Goal: Task Accomplishment & Management: Manage account settings

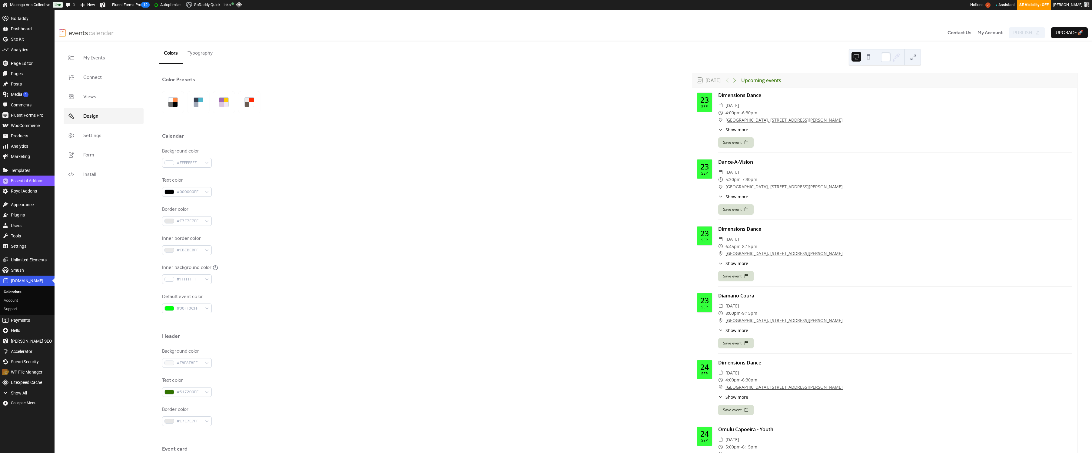
scroll to position [5, 0]
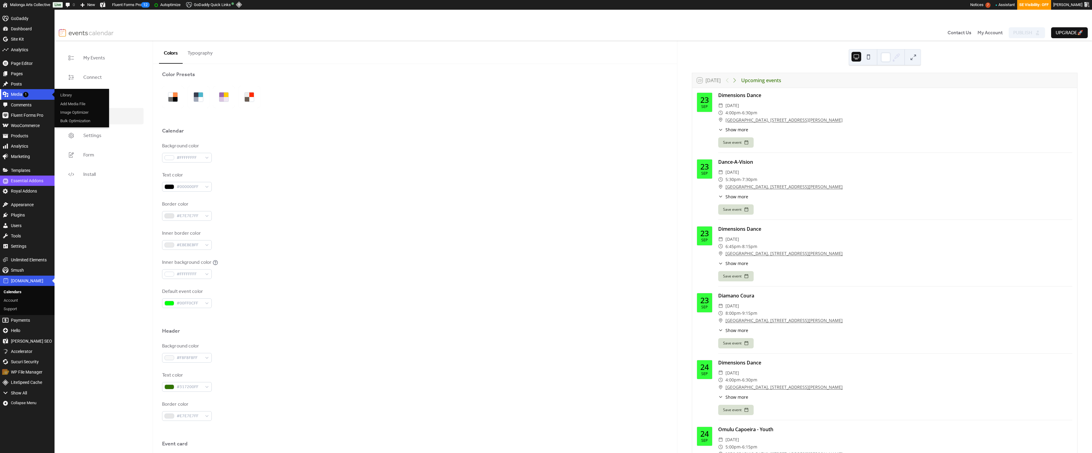
click at [15, 96] on div "Media 1" at bounding box center [27, 94] width 55 height 10
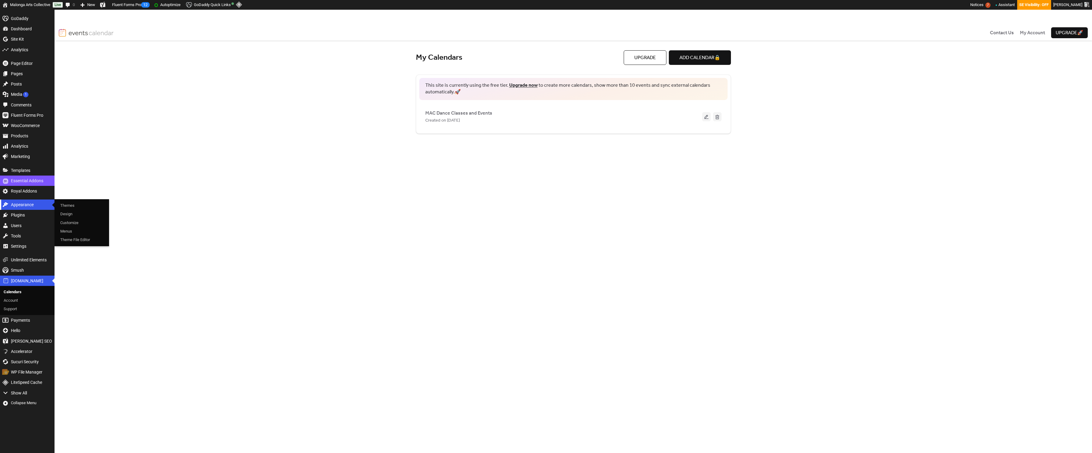
click at [26, 208] on div "Appearance" at bounding box center [27, 204] width 55 height 10
click at [495, 121] on div "Created on 23-Sep-2025" at bounding box center [563, 120] width 277 height 7
click at [705, 116] on button at bounding box center [706, 116] width 8 height 9
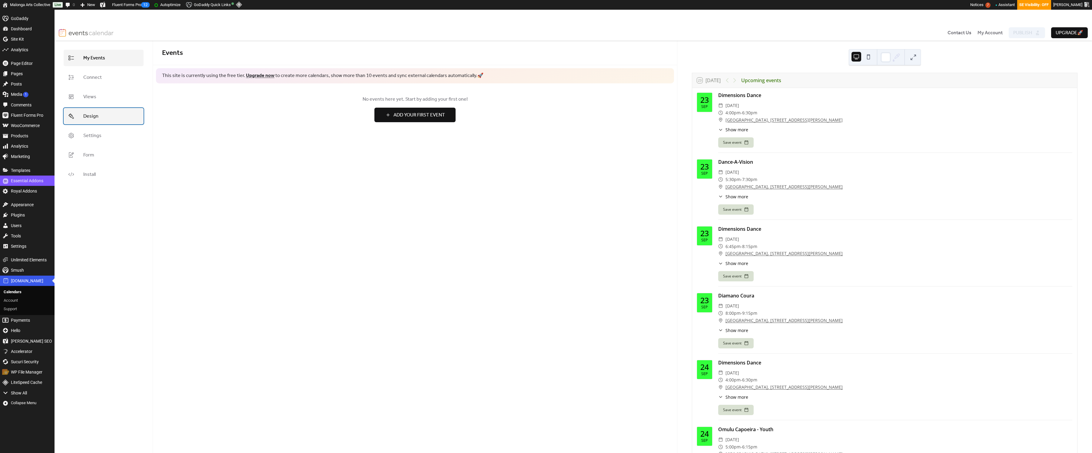
click at [102, 122] on link "Design" at bounding box center [104, 116] width 80 height 16
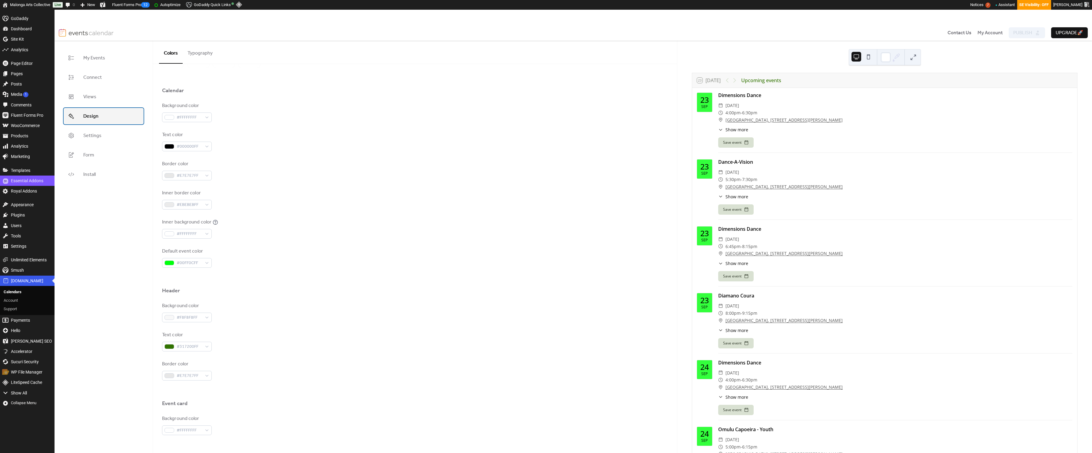
scroll to position [47, 0]
click at [206, 263] on div "#00FF0CFF" at bounding box center [187, 261] width 50 height 10
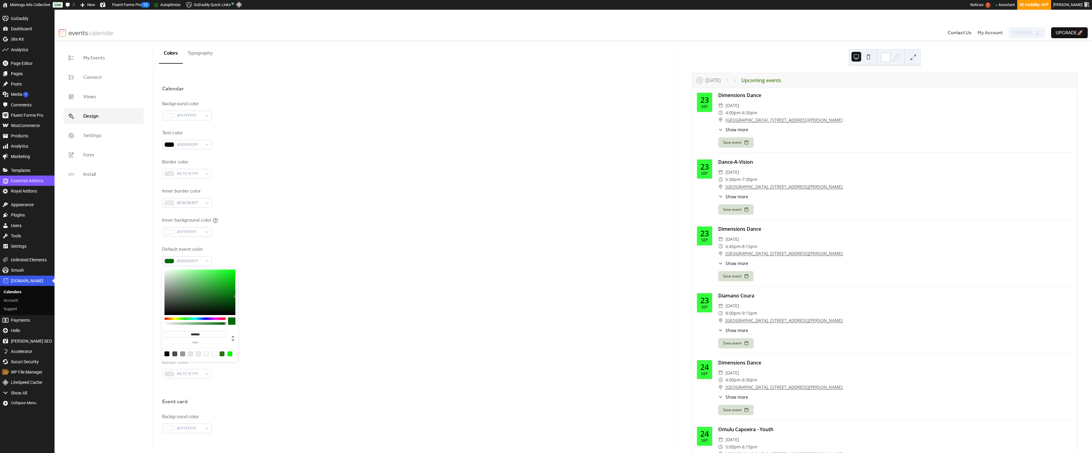
drag, startPoint x: 226, startPoint y: 298, endPoint x: 247, endPoint y: 296, distance: 20.4
click at [247, 296] on body "Skip to main content Skip to toolbar GoDaddy Dashboard Dashboard Home Updates 0…" at bounding box center [546, 231] width 1092 height 443
drag, startPoint x: 226, startPoint y: 297, endPoint x: 243, endPoint y: 292, distance: 17.6
click at [243, 292] on body "Skip to main content Skip to toolbar GoDaddy Dashboard Dashboard Home Updates 0…" at bounding box center [546, 231] width 1092 height 443
drag, startPoint x: 207, startPoint y: 285, endPoint x: 250, endPoint y: 287, distance: 43.1
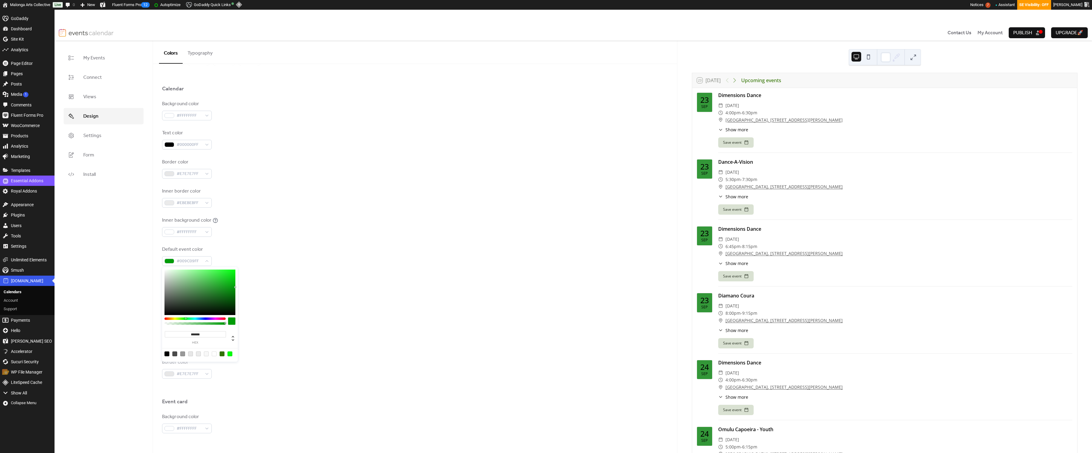
click at [250, 287] on body "Skip to main content Skip to toolbar GoDaddy Dashboard Dashboard Home Updates 0…" at bounding box center [546, 231] width 1092 height 443
drag, startPoint x: 223, startPoint y: 282, endPoint x: 237, endPoint y: 282, distance: 14.3
click at [237, 282] on div "******* hex" at bounding box center [200, 314] width 76 height 95
drag, startPoint x: 228, startPoint y: 279, endPoint x: 237, endPoint y: 276, distance: 8.5
click at [237, 276] on div "******* hex" at bounding box center [200, 314] width 76 height 95
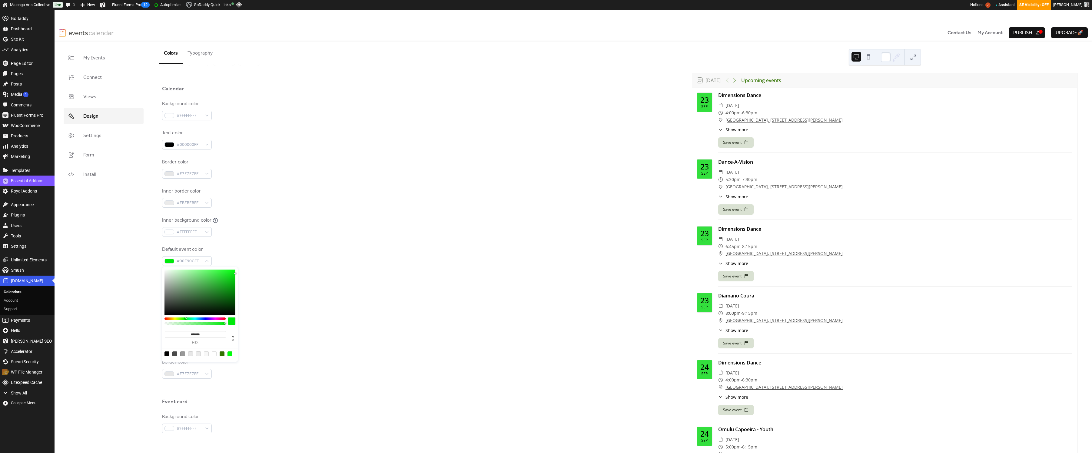
drag, startPoint x: 217, startPoint y: 275, endPoint x: 240, endPoint y: 273, distance: 23.1
click at [240, 273] on body "Skip to main content Skip to toolbar GoDaddy Dashboard Dashboard Home Updates 0…" at bounding box center [546, 231] width 1092 height 443
click at [231, 354] on div at bounding box center [230, 353] width 5 height 5
click at [224, 286] on div at bounding box center [200, 291] width 71 height 45
click at [211, 288] on div at bounding box center [200, 291] width 71 height 45
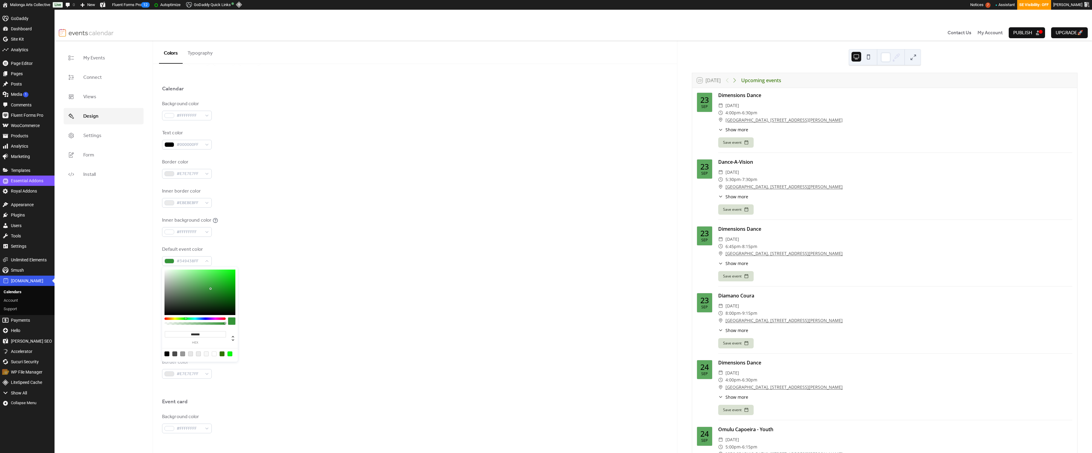
click at [221, 289] on div at bounding box center [200, 291] width 71 height 45
click at [231, 288] on div at bounding box center [200, 291] width 71 height 45
click at [225, 279] on div at bounding box center [200, 291] width 71 height 45
click at [225, 271] on div at bounding box center [200, 291] width 71 height 45
click at [228, 282] on div at bounding box center [200, 291] width 71 height 45
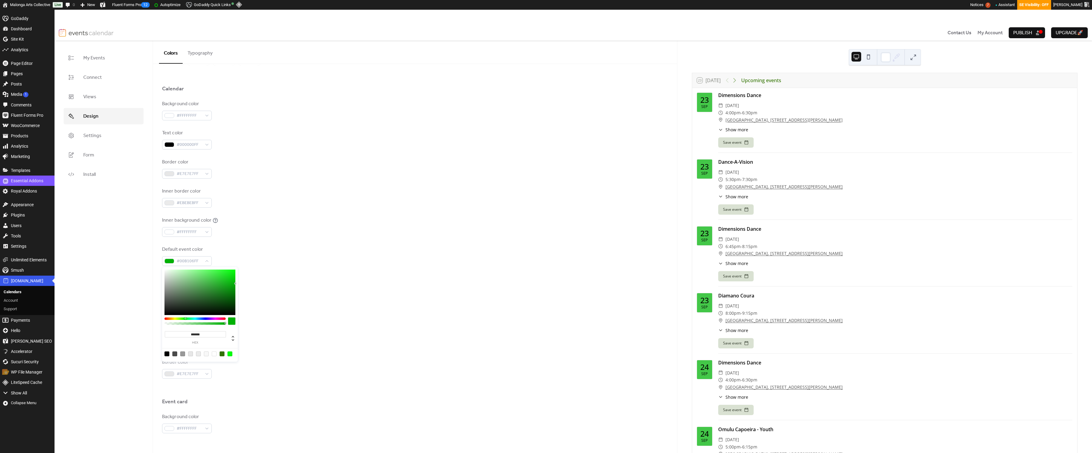
type input "*******"
click at [237, 284] on div "******* hex" at bounding box center [200, 314] width 76 height 95
click at [246, 283] on div at bounding box center [415, 275] width 506 height 19
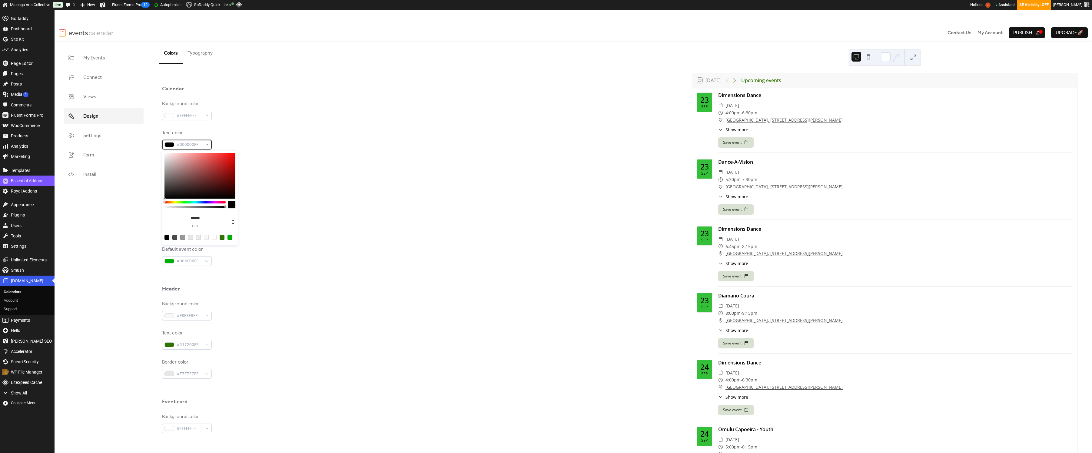
click at [204, 147] on div "#000000FF" at bounding box center [187, 145] width 50 height 10
click at [212, 238] on div at bounding box center [214, 237] width 5 height 5
type input "*******"
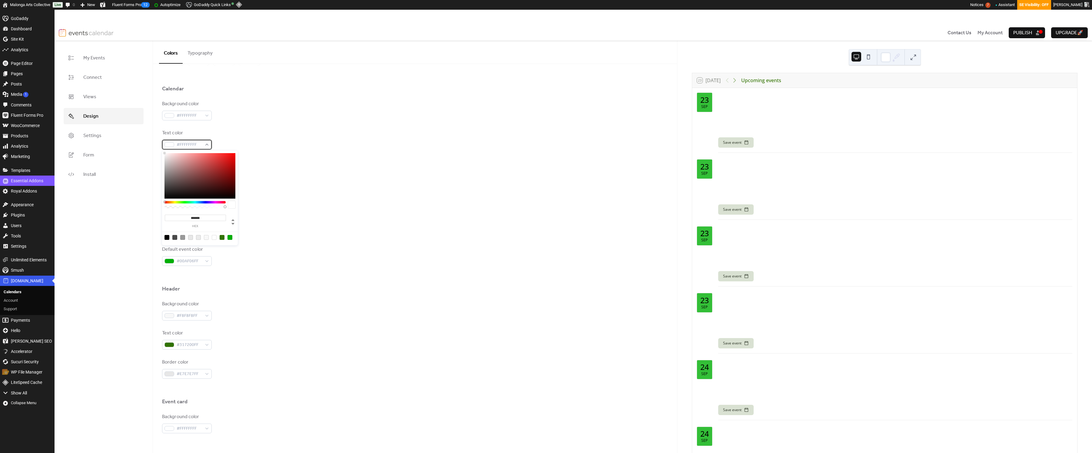
click at [189, 145] on span "#FFFFFFFF" at bounding box center [189, 144] width 25 height 7
click at [166, 239] on div at bounding box center [167, 237] width 5 height 5
type input "*******"
click at [166, 238] on div at bounding box center [167, 237] width 5 height 5
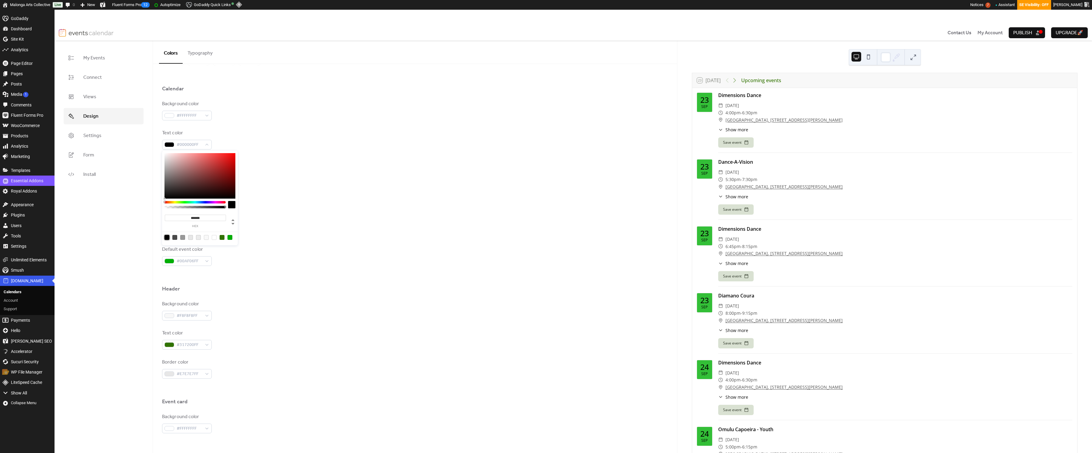
click at [150, 238] on div "My Events Connect Views Design Settings Form Install" at bounding box center [104, 254] width 98 height 427
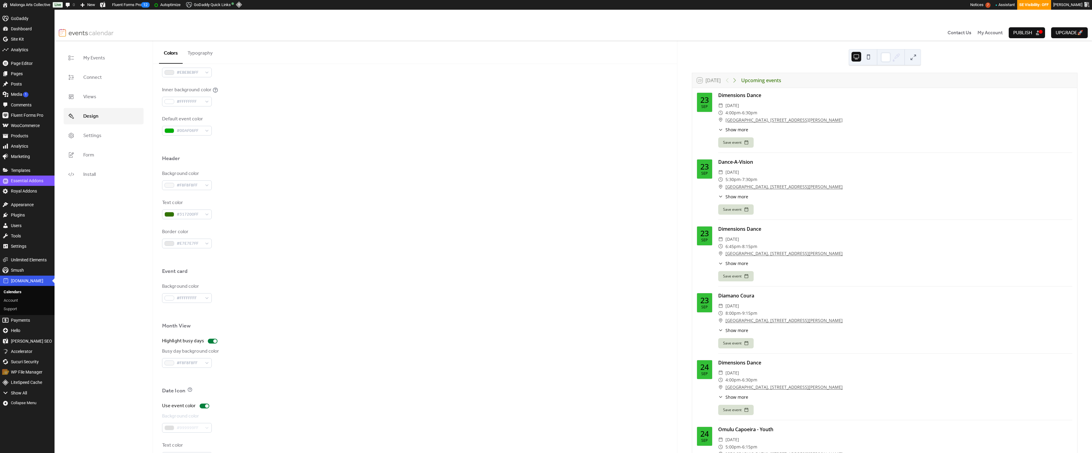
scroll to position [183, 0]
click at [201, 449] on span "#000000FF" at bounding box center [189, 451] width 25 height 7
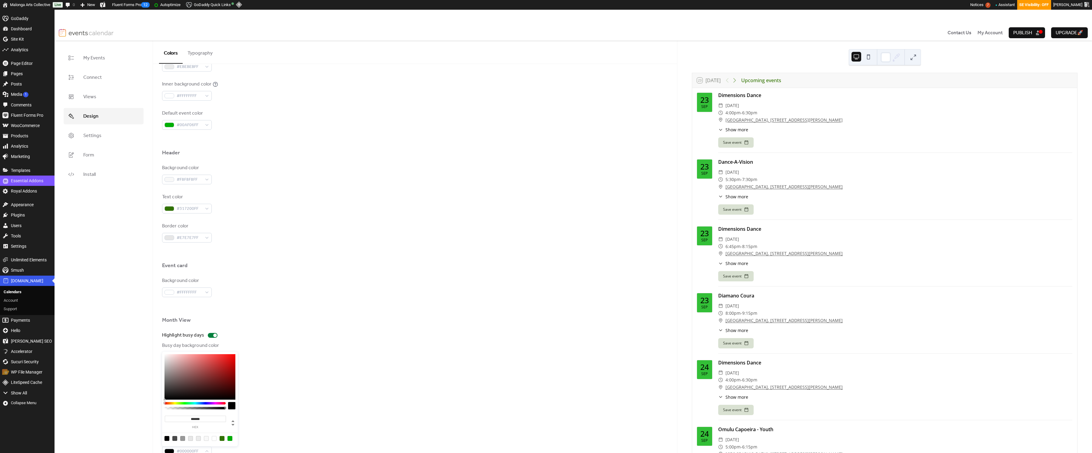
click at [205, 438] on div at bounding box center [206, 438] width 5 height 5
click at [215, 439] on div at bounding box center [214, 438] width 5 height 5
type input "*******"
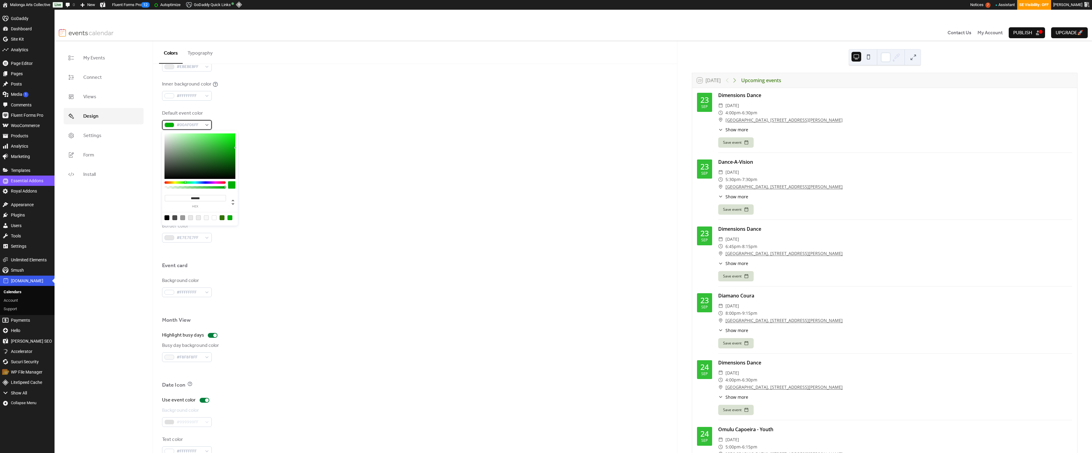
click at [195, 128] on span "#00AF06FF" at bounding box center [189, 125] width 25 height 7
click at [285, 168] on div "Background color #F8F8F8FF" at bounding box center [415, 174] width 506 height 20
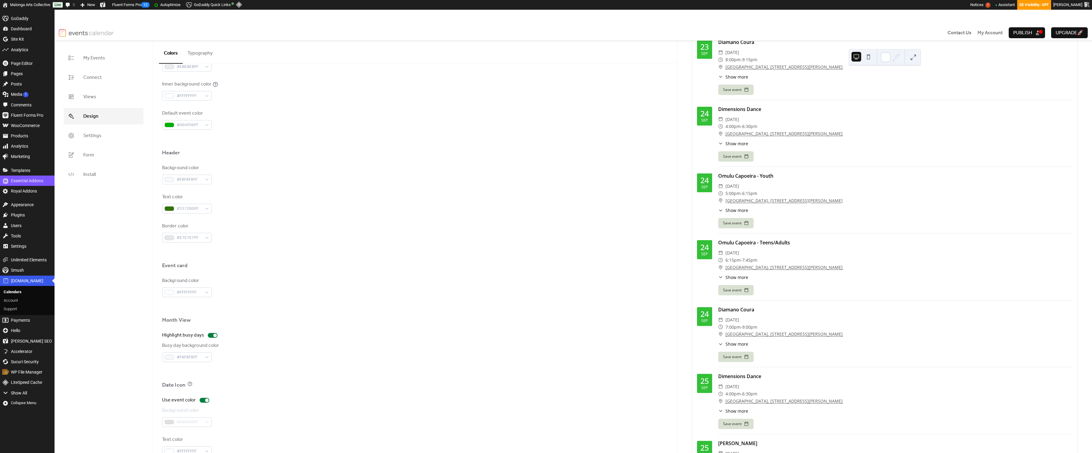
scroll to position [0, 0]
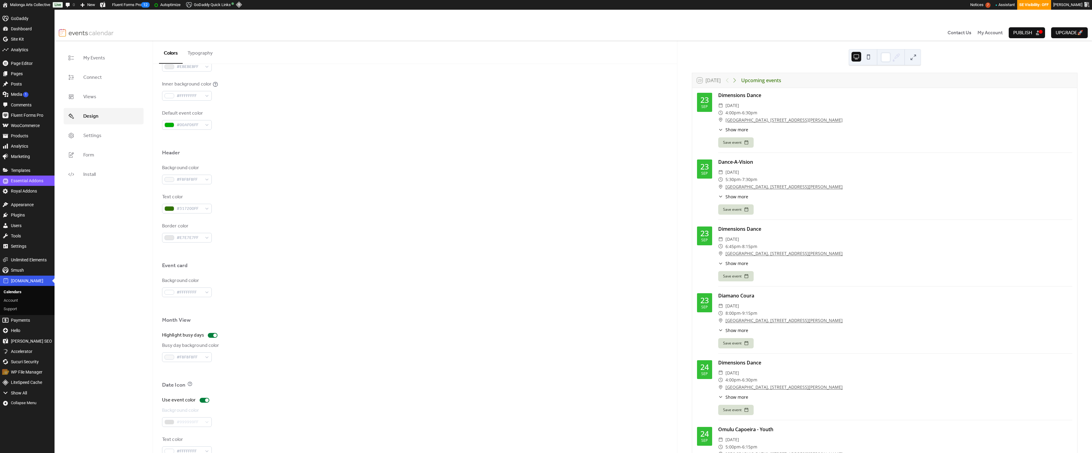
click at [1028, 35] on span "Publish" at bounding box center [1023, 32] width 19 height 7
click at [207, 294] on div "#FFFFFFFF" at bounding box center [187, 292] width 50 height 10
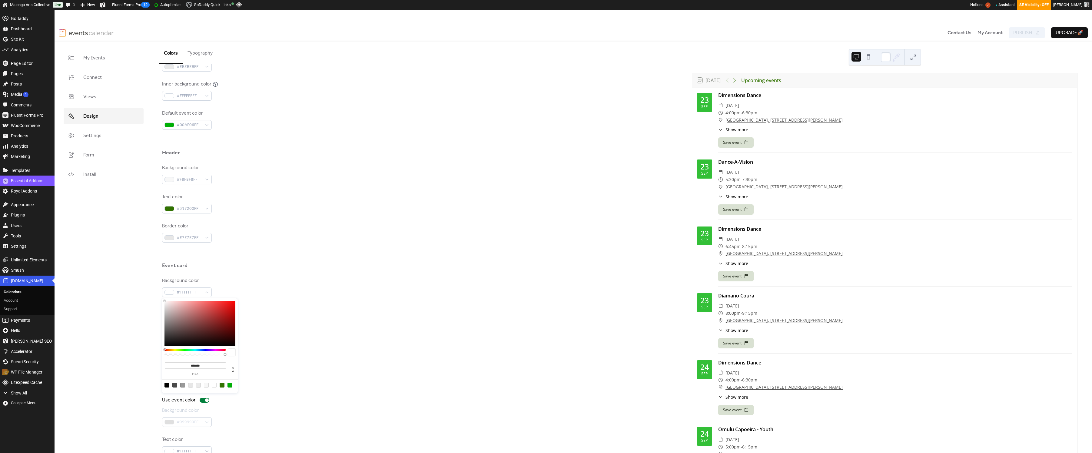
click at [177, 384] on div at bounding box center [174, 384] width 5 height 5
click at [209, 385] on div at bounding box center [200, 384] width 77 height 11
click at [209, 384] on div at bounding box center [200, 384] width 77 height 11
click at [205, 386] on div at bounding box center [206, 384] width 5 height 5
click at [215, 385] on div at bounding box center [214, 384] width 5 height 5
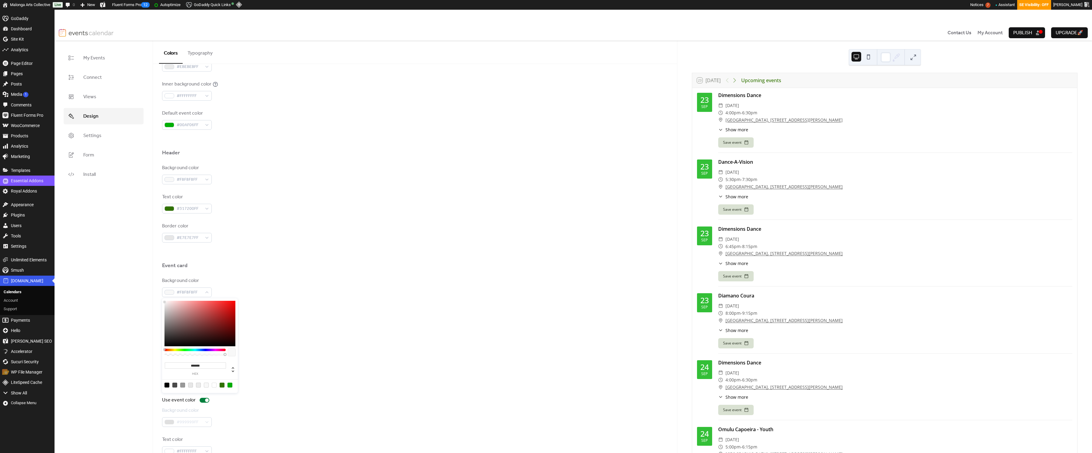
type input "*******"
click at [150, 351] on div "My Events Connect Views Design Settings Form Install" at bounding box center [104, 254] width 98 height 427
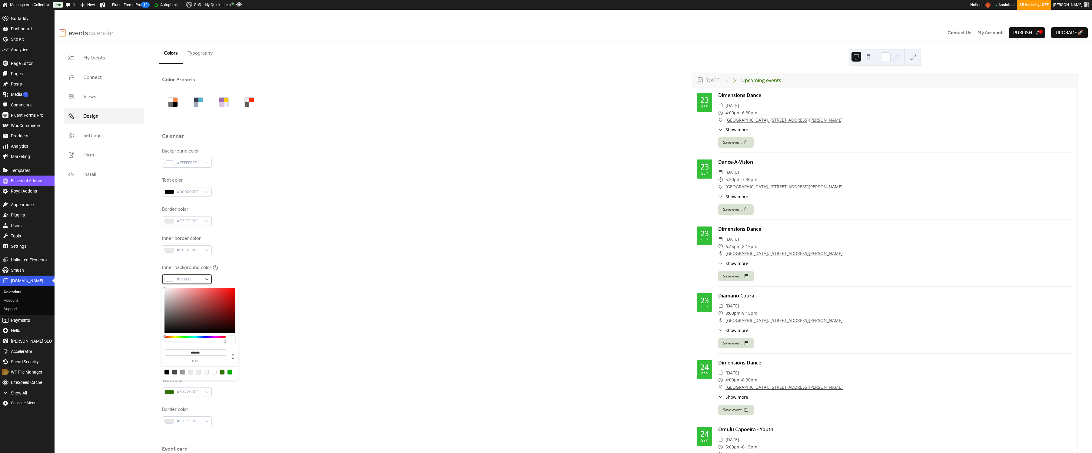
click at [203, 279] on div "#FFFFFFFF" at bounding box center [187, 279] width 50 height 10
click at [183, 371] on div at bounding box center [182, 371] width 5 height 5
click at [166, 371] on div at bounding box center [167, 371] width 5 height 5
click at [214, 373] on div at bounding box center [214, 371] width 5 height 5
click at [207, 372] on div at bounding box center [206, 371] width 5 height 5
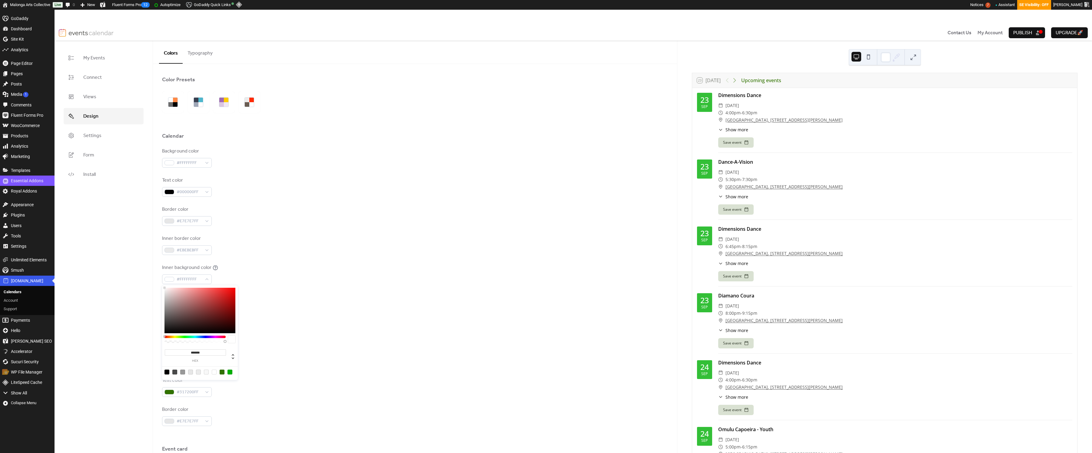
type input "*******"
click at [313, 308] on div "Default event color #00AF06FF" at bounding box center [415, 303] width 506 height 20
click at [205, 163] on div "#FFFFFFFF" at bounding box center [187, 163] width 50 height 10
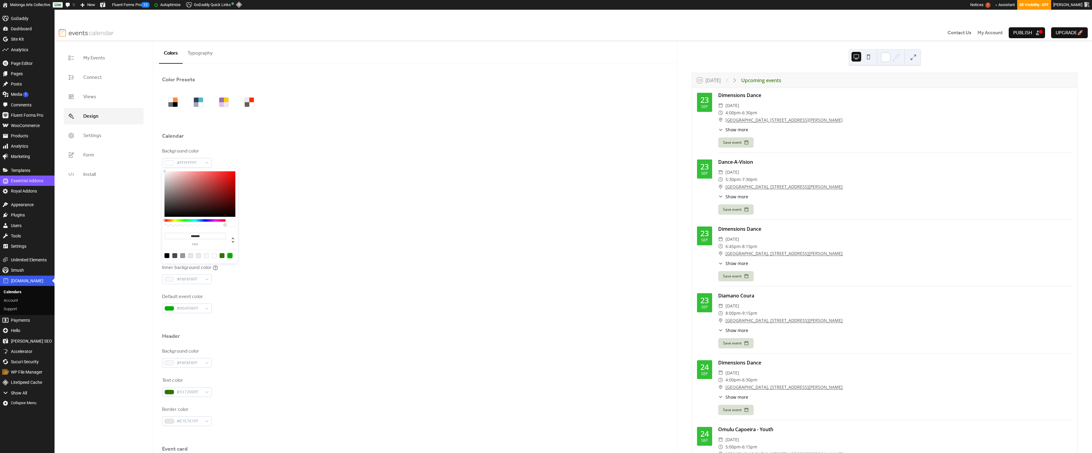
click at [229, 257] on div at bounding box center [230, 255] width 5 height 5
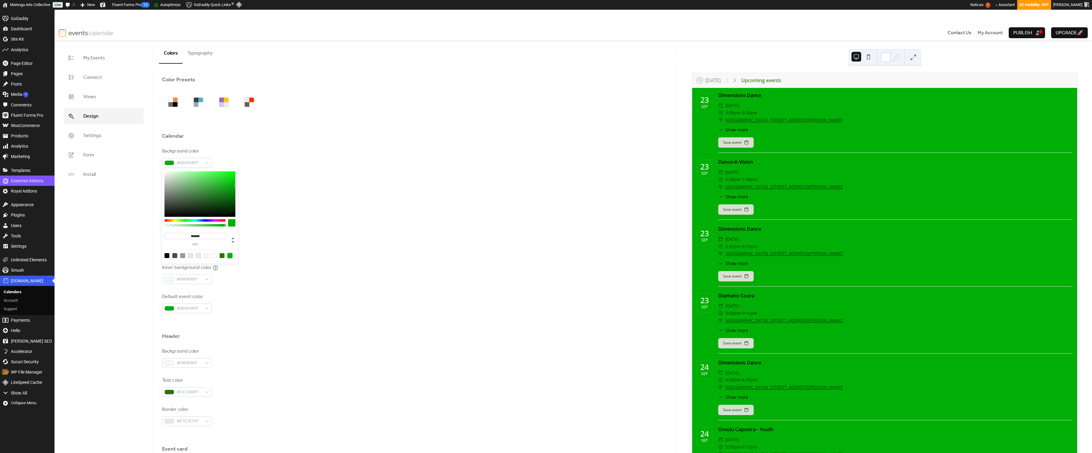
click at [216, 257] on div at bounding box center [214, 255] width 5 height 5
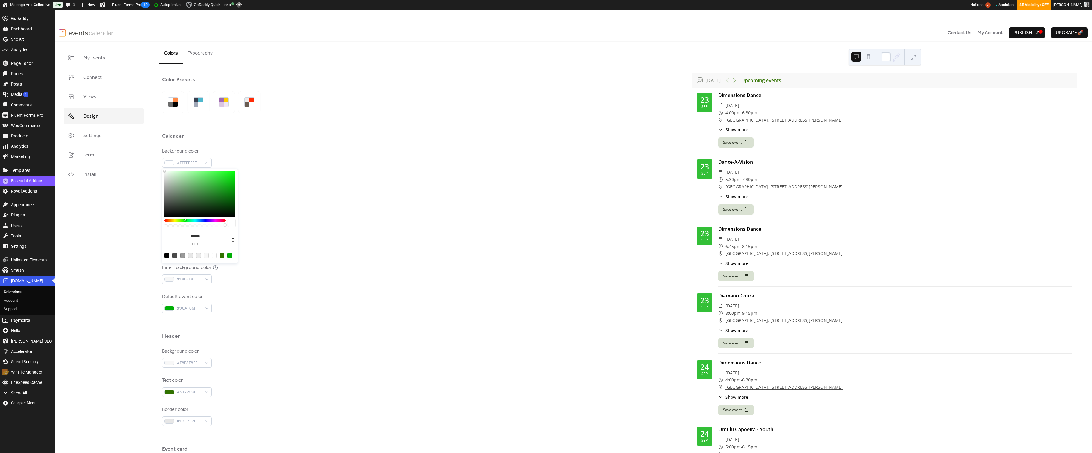
click at [206, 257] on div at bounding box center [206, 255] width 5 height 5
click at [199, 256] on div at bounding box center [198, 255] width 5 height 5
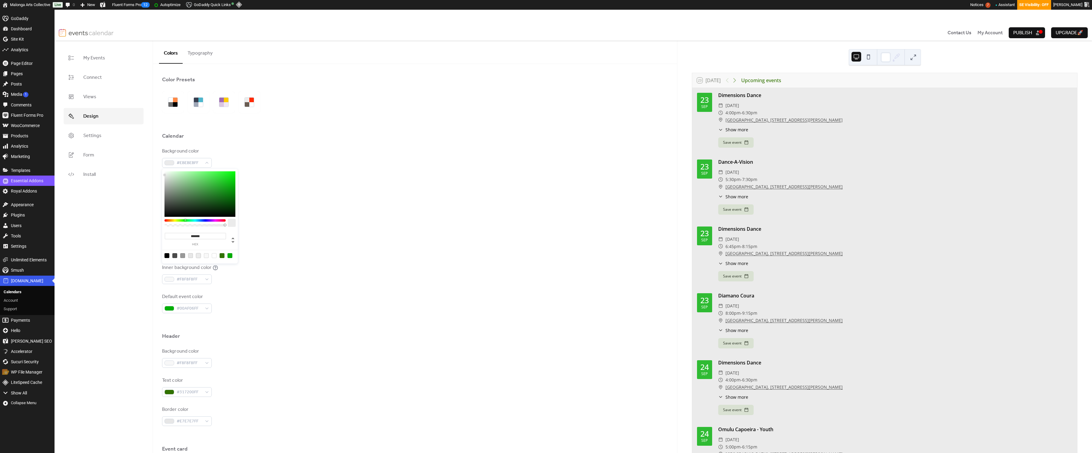
click at [172, 220] on div at bounding box center [195, 220] width 61 height 2
drag, startPoint x: 176, startPoint y: 182, endPoint x: 175, endPoint y: 164, distance: 17.3
click at [175, 164] on body "Skip to main content Skip to toolbar GoDaddy Dashboard Dashboard Home Updates 0…" at bounding box center [546, 231] width 1092 height 443
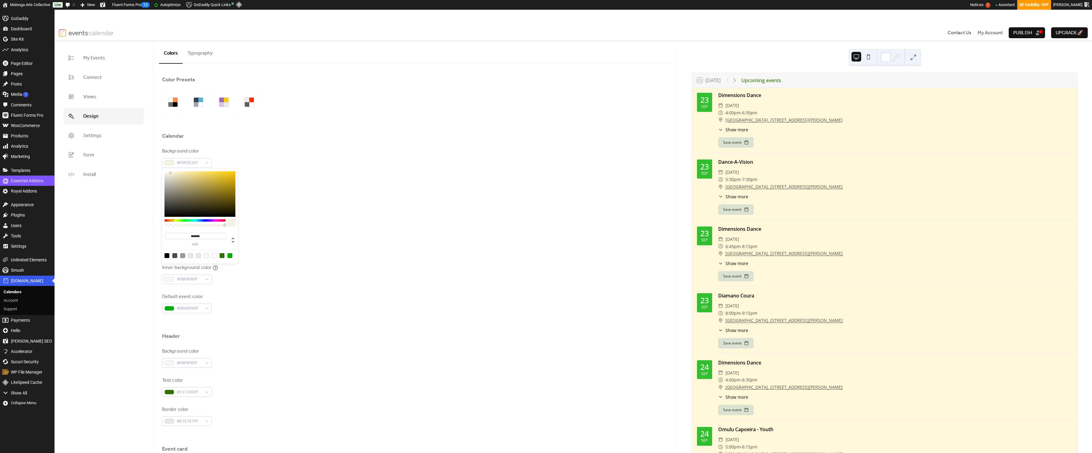
drag, startPoint x: 179, startPoint y: 174, endPoint x: 170, endPoint y: 173, distance: 9.1
click at [170, 173] on div at bounding box center [200, 193] width 71 height 45
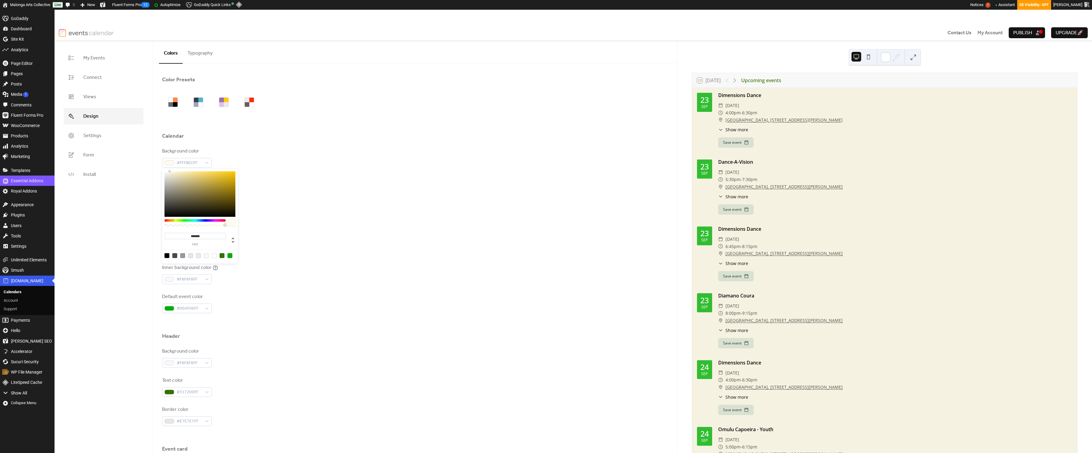
drag, startPoint x: 170, startPoint y: 173, endPoint x: 169, endPoint y: 169, distance: 3.5
click at [169, 169] on div "******* hex" at bounding box center [200, 216] width 76 height 95
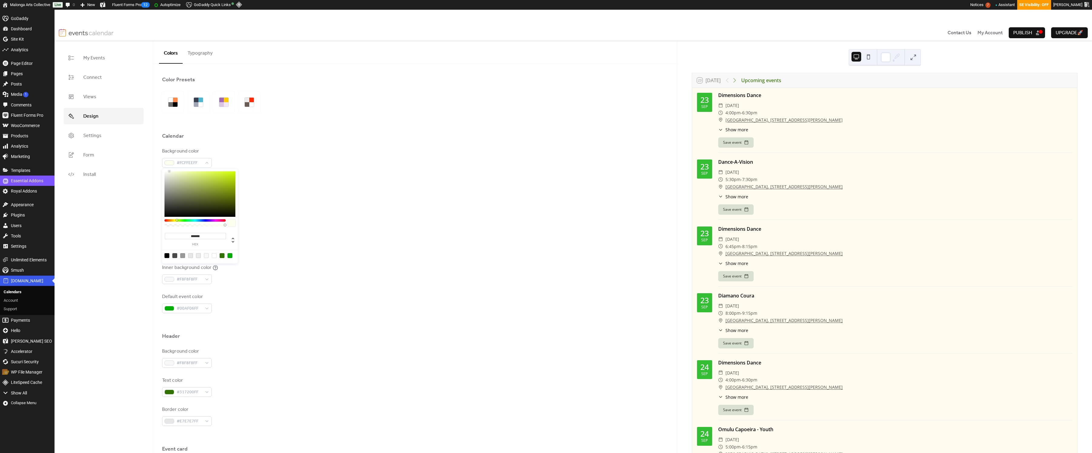
drag, startPoint x: 172, startPoint y: 220, endPoint x: 177, endPoint y: 220, distance: 5.2
click at [177, 220] on div at bounding box center [177, 220] width 2 height 2
drag, startPoint x: 177, startPoint y: 221, endPoint x: 197, endPoint y: 222, distance: 20.4
click at [197, 222] on div at bounding box center [195, 223] width 61 height 9
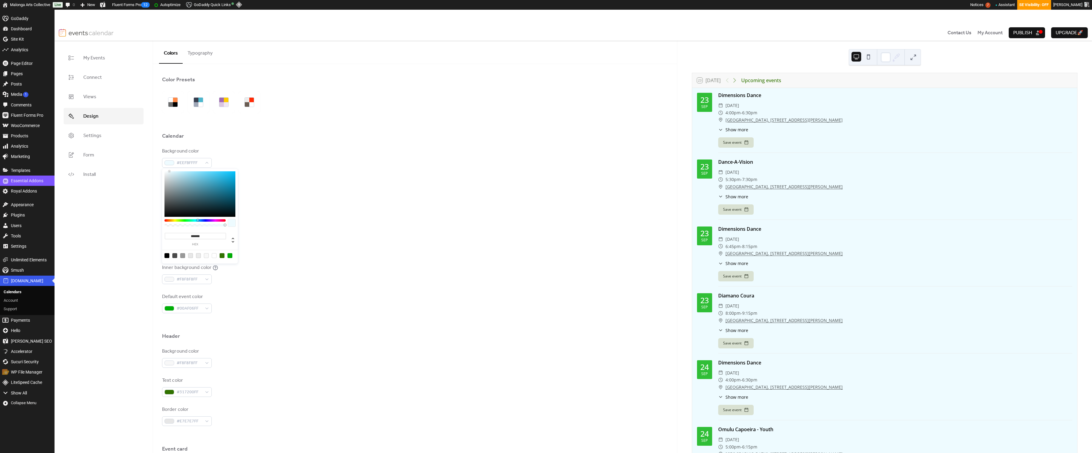
drag, startPoint x: 197, startPoint y: 222, endPoint x: 219, endPoint y: 224, distance: 22.2
click at [219, 224] on div at bounding box center [195, 223] width 61 height 9
click at [215, 256] on div at bounding box center [214, 255] width 5 height 5
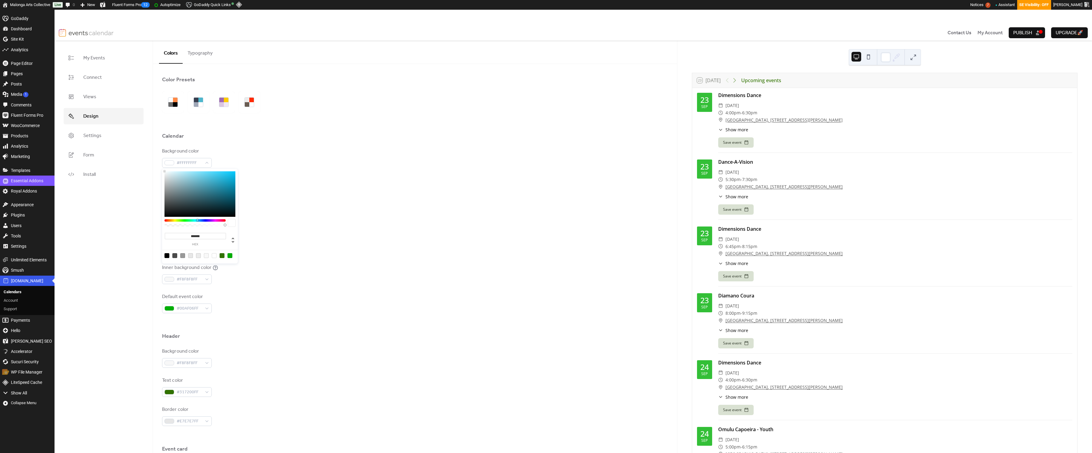
click at [207, 256] on div at bounding box center [206, 255] width 5 height 5
click at [208, 256] on div at bounding box center [206, 255] width 5 height 5
click at [209, 256] on div at bounding box center [200, 255] width 77 height 11
click at [207, 256] on div at bounding box center [206, 255] width 5 height 5
click at [212, 256] on div at bounding box center [214, 255] width 5 height 5
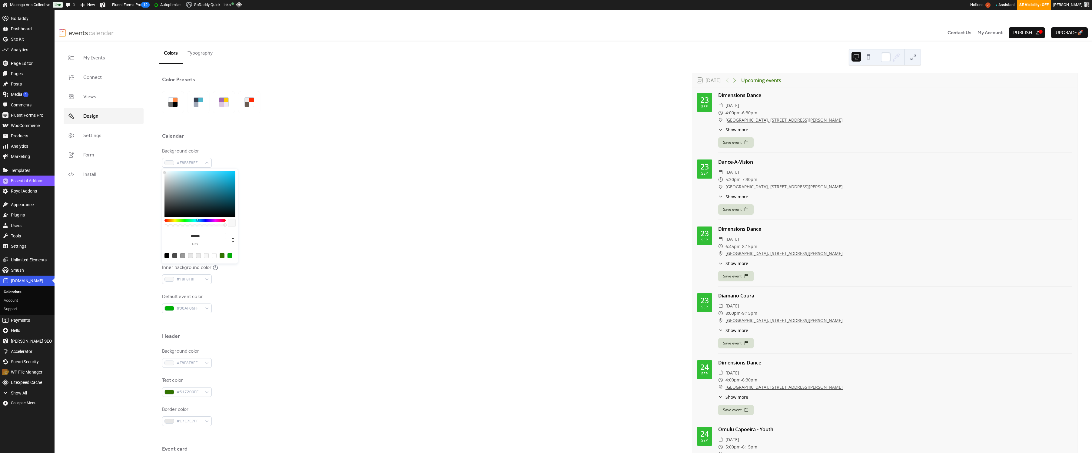
type input "*******"
click at [289, 265] on div "Inner background color #F8F8F8FF" at bounding box center [415, 274] width 506 height 20
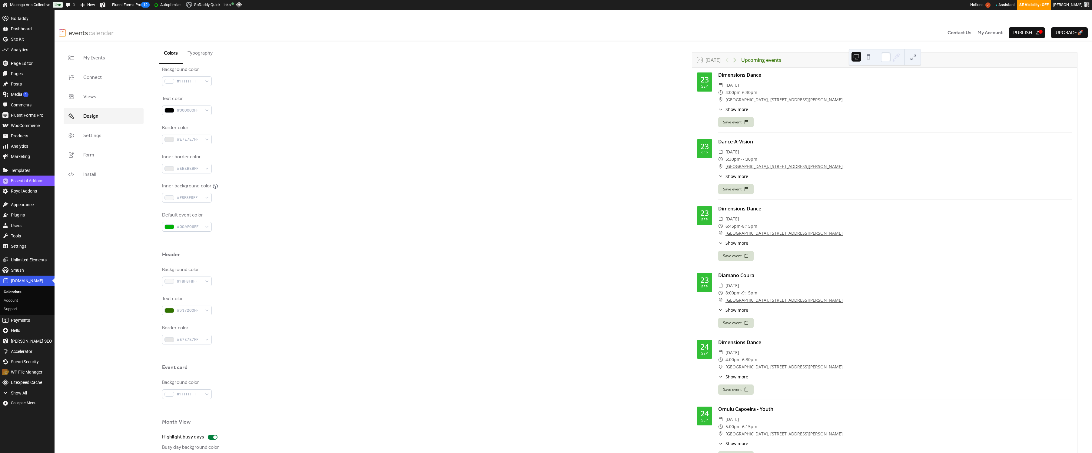
scroll to position [80, 0]
drag, startPoint x: 1022, startPoint y: 31, endPoint x: 1018, endPoint y: 32, distance: 4.0
click at [1022, 31] on span "Publish" at bounding box center [1023, 32] width 19 height 7
click at [213, 335] on div at bounding box center [215, 335] width 4 height 4
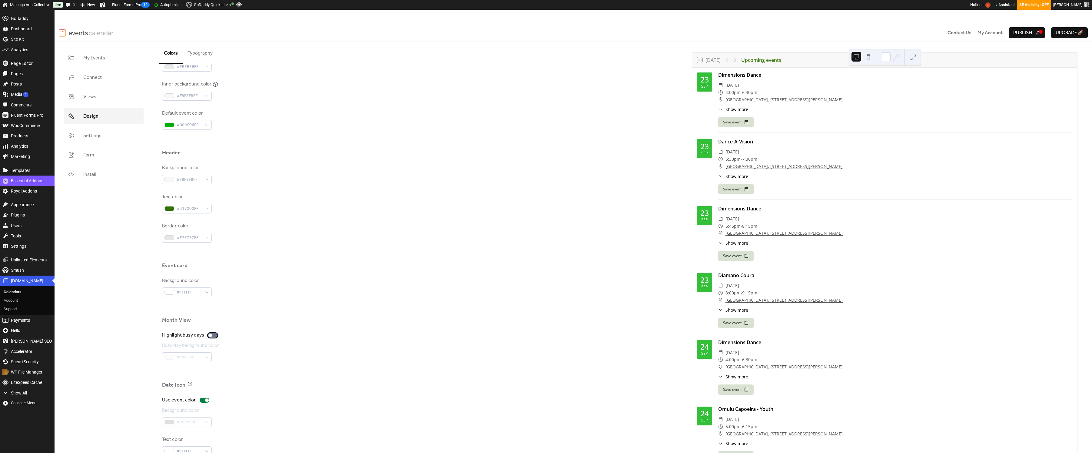
click at [213, 335] on div at bounding box center [213, 335] width 10 height 5
click at [202, 357] on div "#F8F8F8FF" at bounding box center [187, 357] width 50 height 10
click at [165, 345] on div at bounding box center [167, 344] width 5 height 5
click at [192, 345] on div at bounding box center [190, 344] width 5 height 5
click at [208, 345] on div at bounding box center [206, 344] width 5 height 5
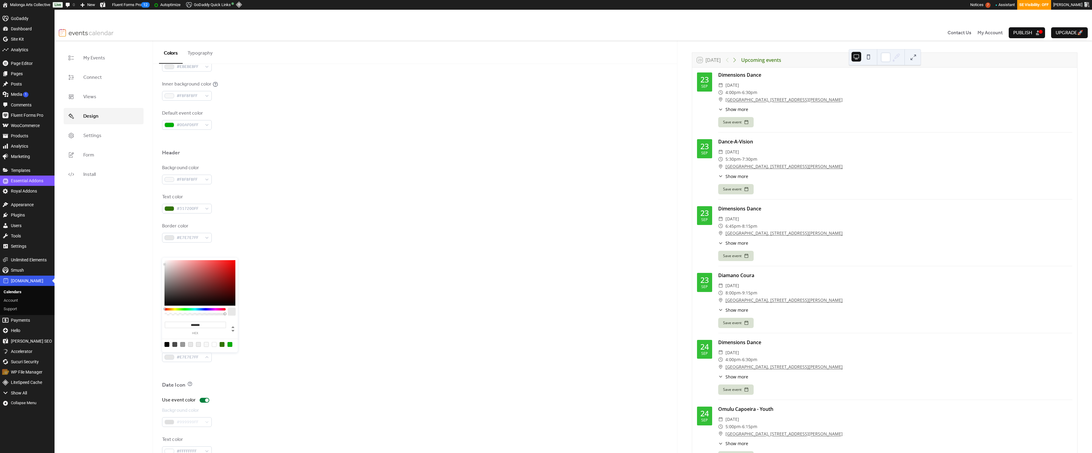
type input "*******"
click at [333, 364] on div at bounding box center [415, 371] width 506 height 19
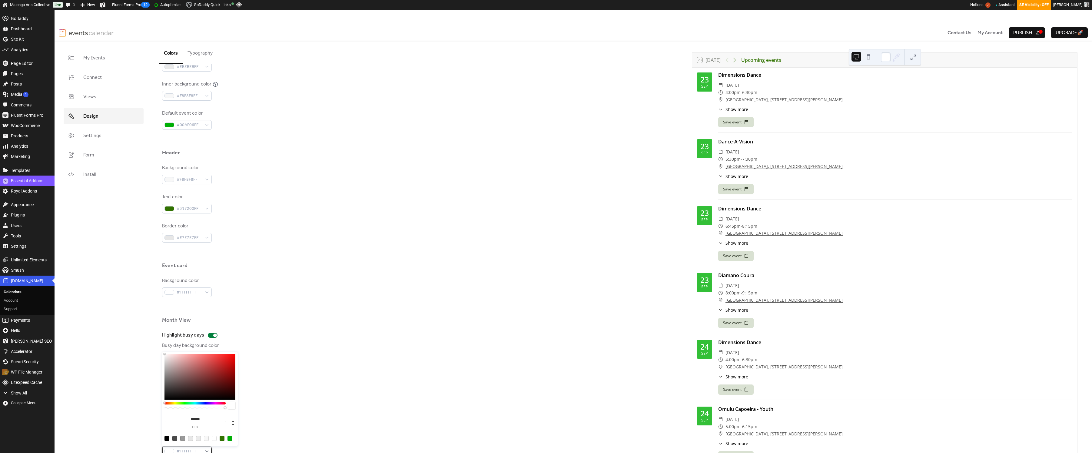
click at [207, 450] on div "#FFFFFFFF" at bounding box center [187, 451] width 50 height 10
click at [175, 437] on div at bounding box center [174, 438] width 5 height 5
click at [166, 437] on div at bounding box center [167, 438] width 5 height 5
click at [222, 438] on div at bounding box center [222, 438] width 5 height 5
drag, startPoint x: 226, startPoint y: 388, endPoint x: 240, endPoint y: 390, distance: 14.4
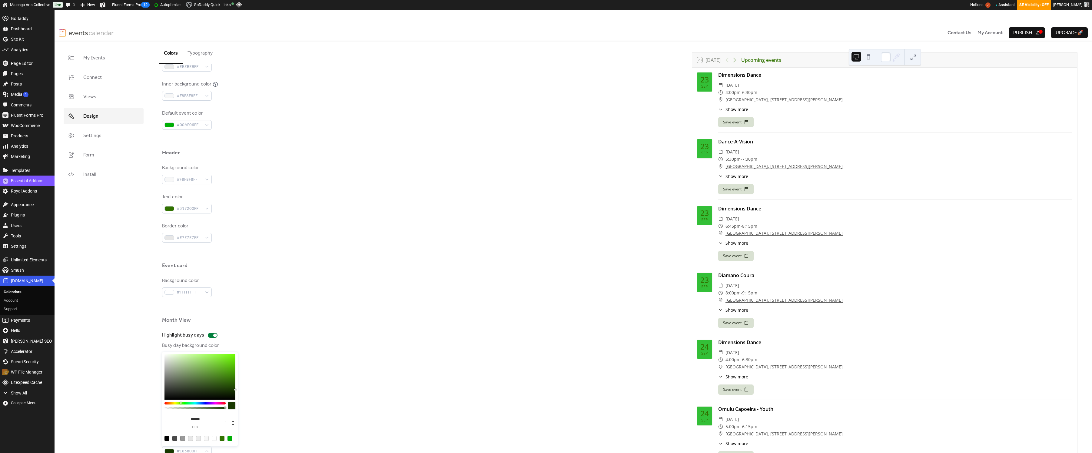
click at [240, 390] on body "Skip to main content Skip to toolbar GoDaddy Dashboard Dashboard Home Updates 0…" at bounding box center [546, 231] width 1092 height 443
click at [175, 403] on div at bounding box center [195, 403] width 61 height 2
drag, startPoint x: 265, startPoint y: 341, endPoint x: 271, endPoint y: 337, distance: 7.7
click at [271, 337] on body "Skip to main content Skip to toolbar GoDaddy Dashboard Dashboard Home Updates 0…" at bounding box center [546, 231] width 1092 height 443
drag, startPoint x: 211, startPoint y: 363, endPoint x: 198, endPoint y: 351, distance: 17.6
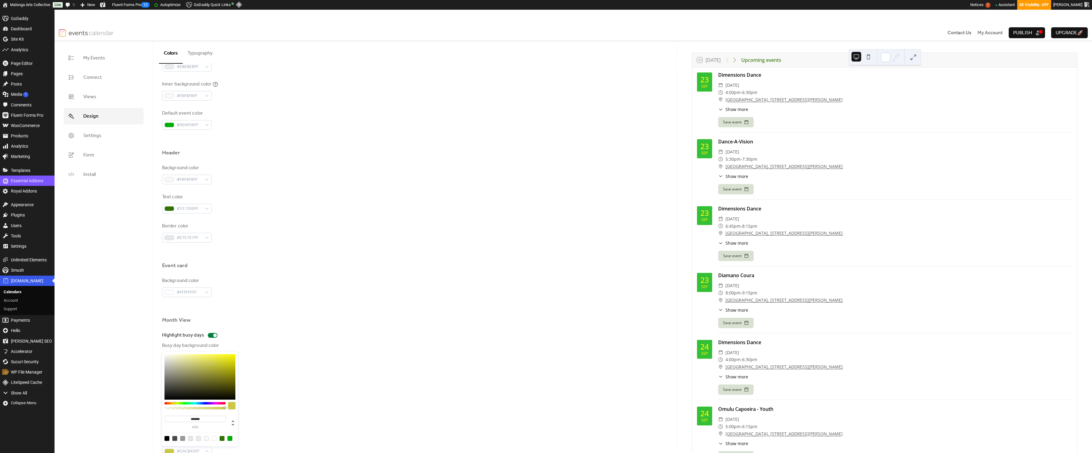
click at [198, 351] on div "******* hex" at bounding box center [200, 398] width 76 height 95
click at [174, 437] on div at bounding box center [174, 438] width 5 height 5
type input "*******"
click at [171, 438] on div at bounding box center [200, 437] width 77 height 11
click at [211, 128] on div "#00AF06FF" at bounding box center [187, 125] width 50 height 10
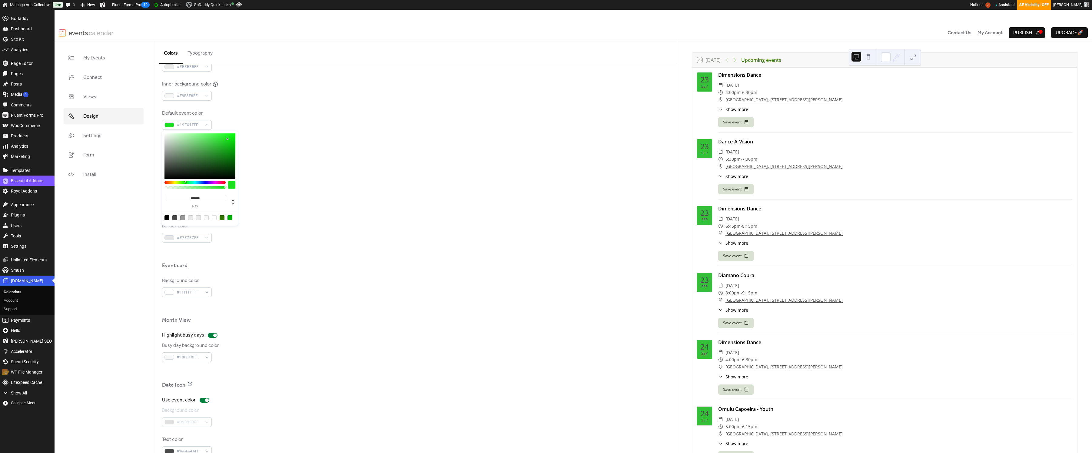
type input "*******"
drag, startPoint x: 212, startPoint y: 157, endPoint x: 246, endPoint y: 128, distance: 44.5
click at [246, 128] on body "Skip to main content Skip to toolbar GoDaddy Dashboard Dashboard Home Updates 0…" at bounding box center [546, 231] width 1092 height 443
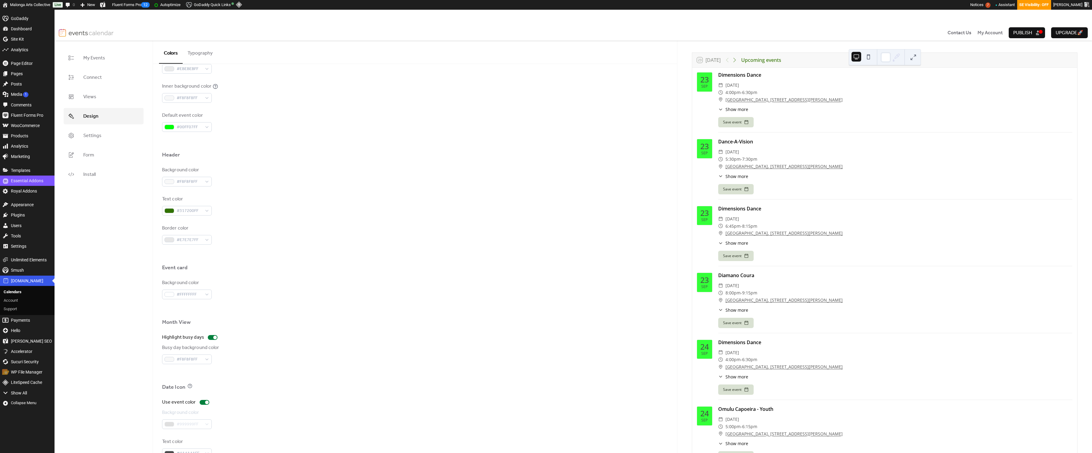
click at [281, 157] on div "Header" at bounding box center [415, 156] width 506 height 10
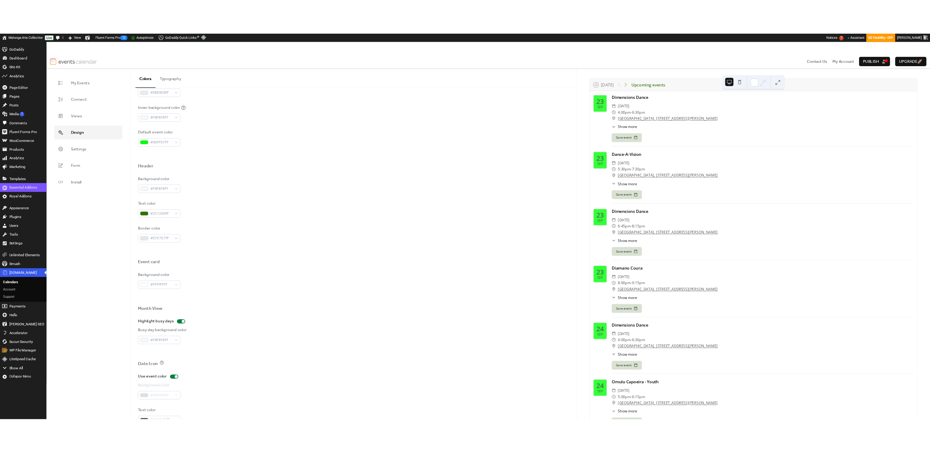
scroll to position [182, 0]
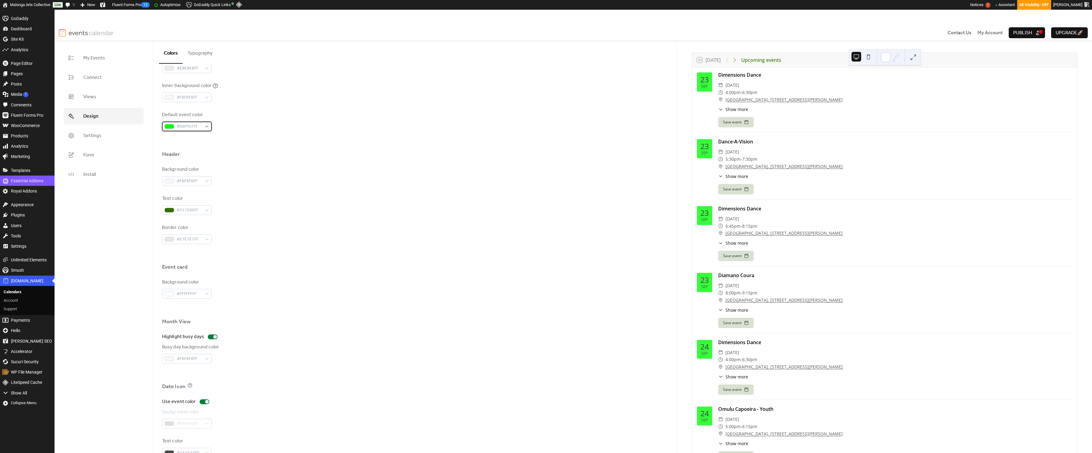
click at [201, 127] on span "#00FF07FF" at bounding box center [189, 126] width 25 height 7
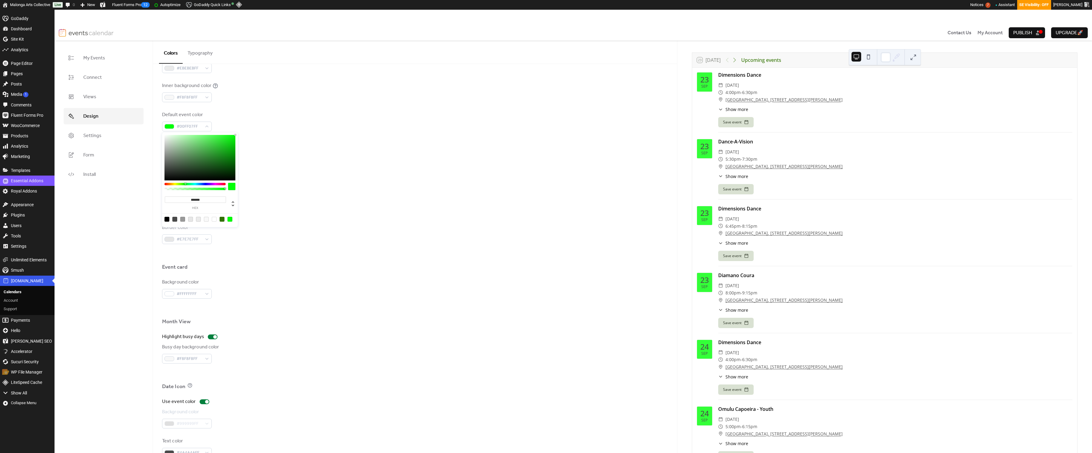
drag, startPoint x: 195, startPoint y: 201, endPoint x: 172, endPoint y: 196, distance: 24.1
click at [173, 196] on input "*******" at bounding box center [195, 199] width 61 height 6
paste input
type input "*******"
click at [309, 196] on div "Text color #317200FF" at bounding box center [415, 205] width 506 height 20
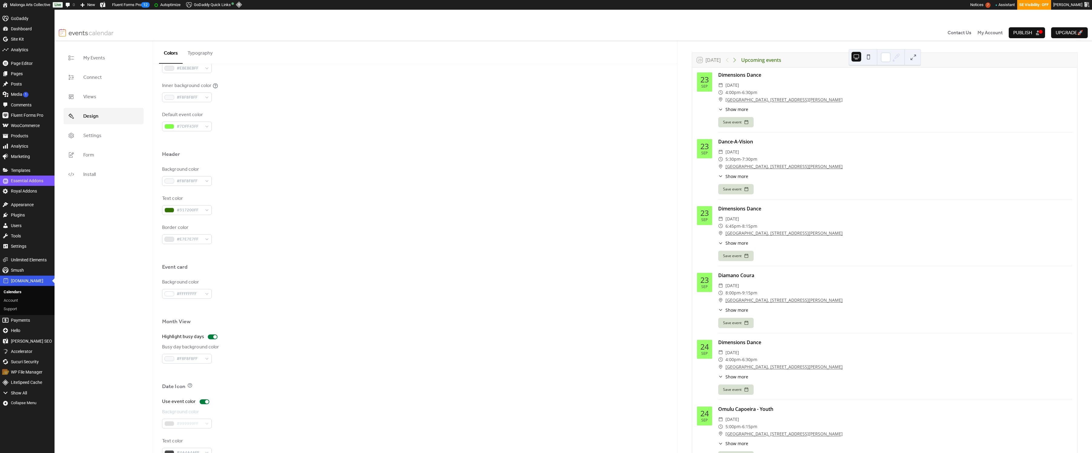
click at [1018, 33] on span "Publish" at bounding box center [1023, 32] width 19 height 7
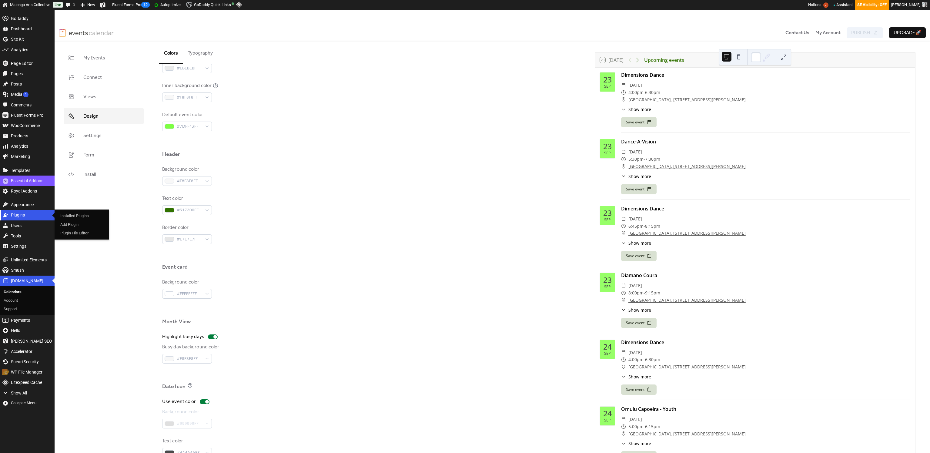
click at [30, 218] on div "Plugins 0" at bounding box center [27, 215] width 55 height 10
